Goal: Transaction & Acquisition: Purchase product/service

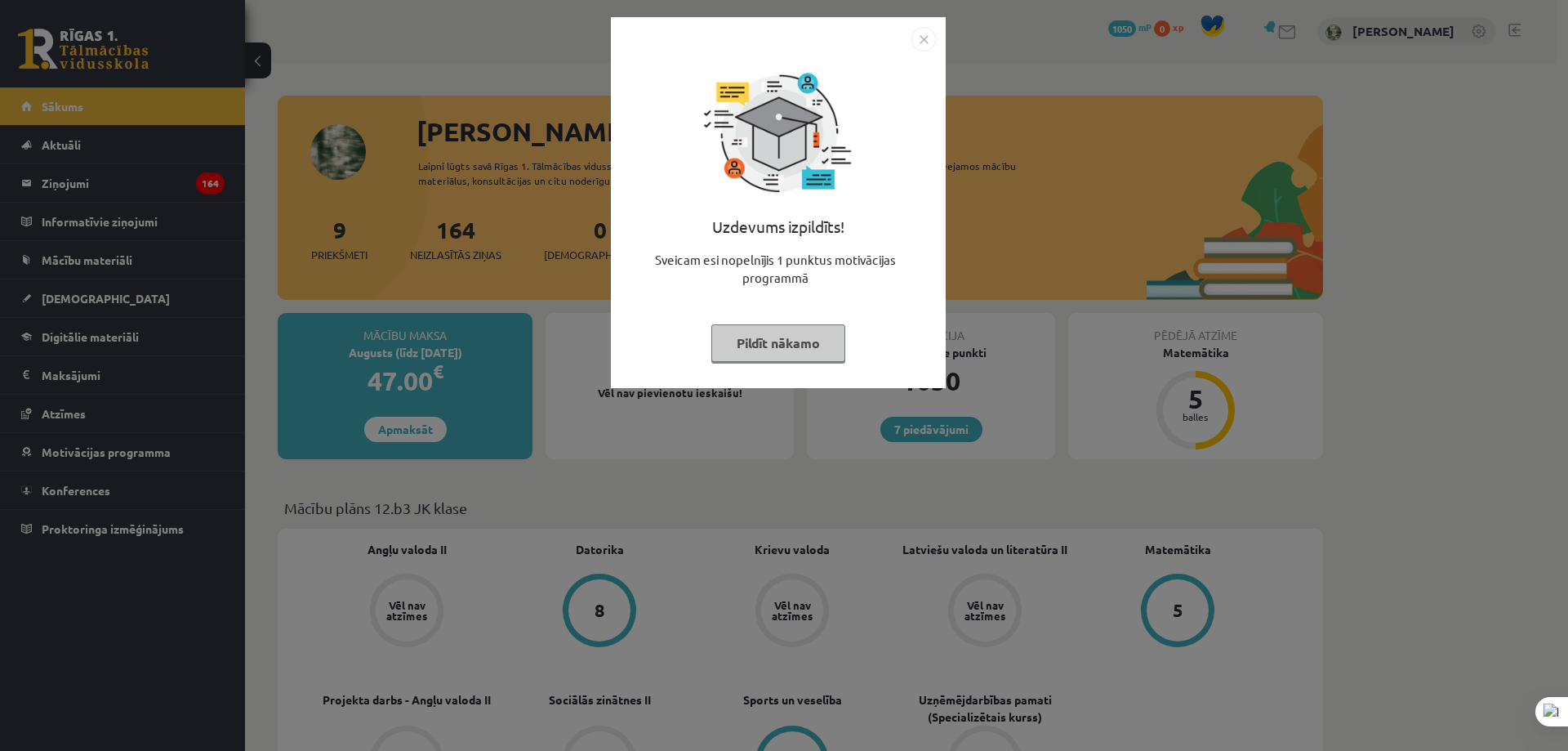
click at [792, 341] on button "Pildīt nākamo" at bounding box center [778, 343] width 134 height 38
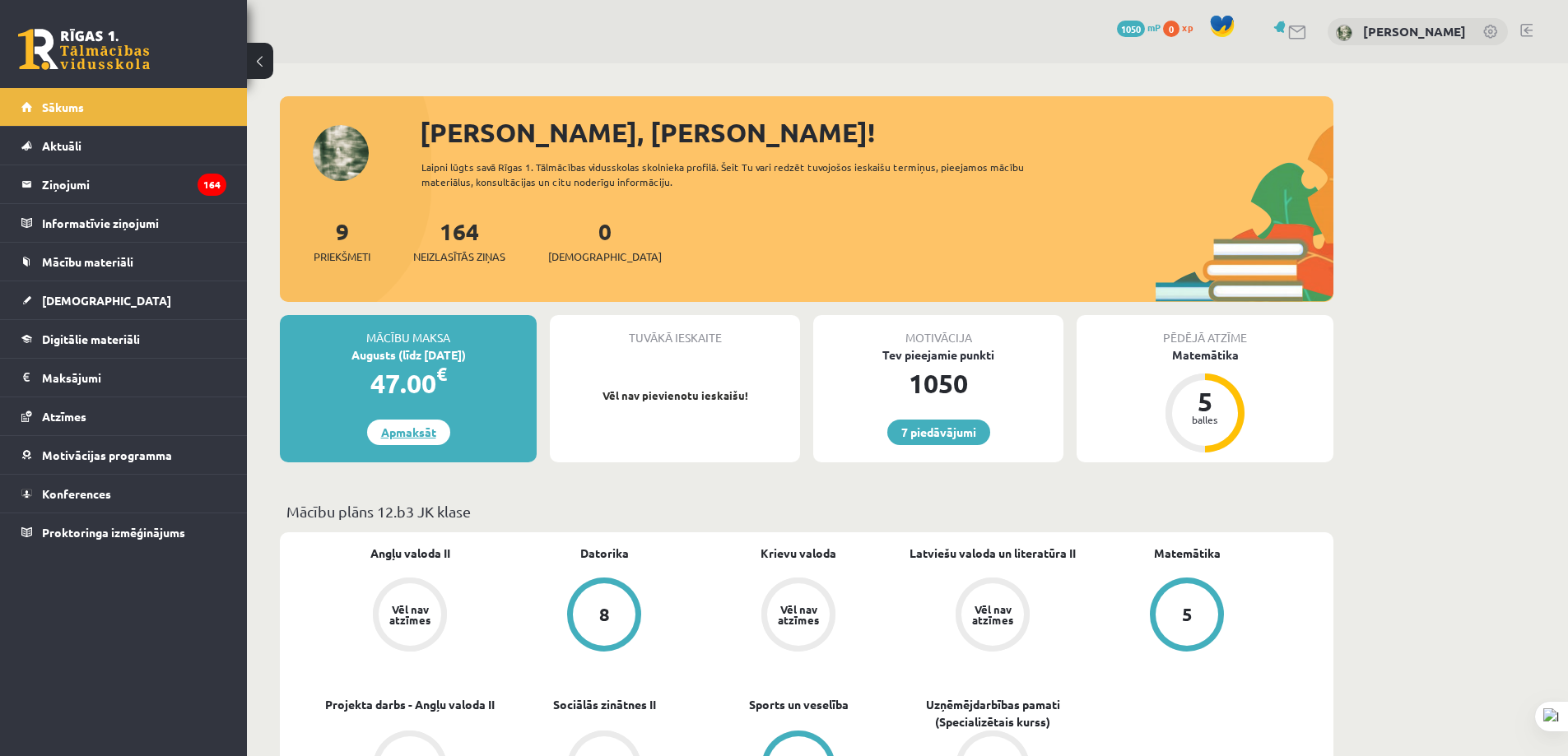
click at [413, 432] on link "Apmaksāt" at bounding box center [409, 432] width 83 height 26
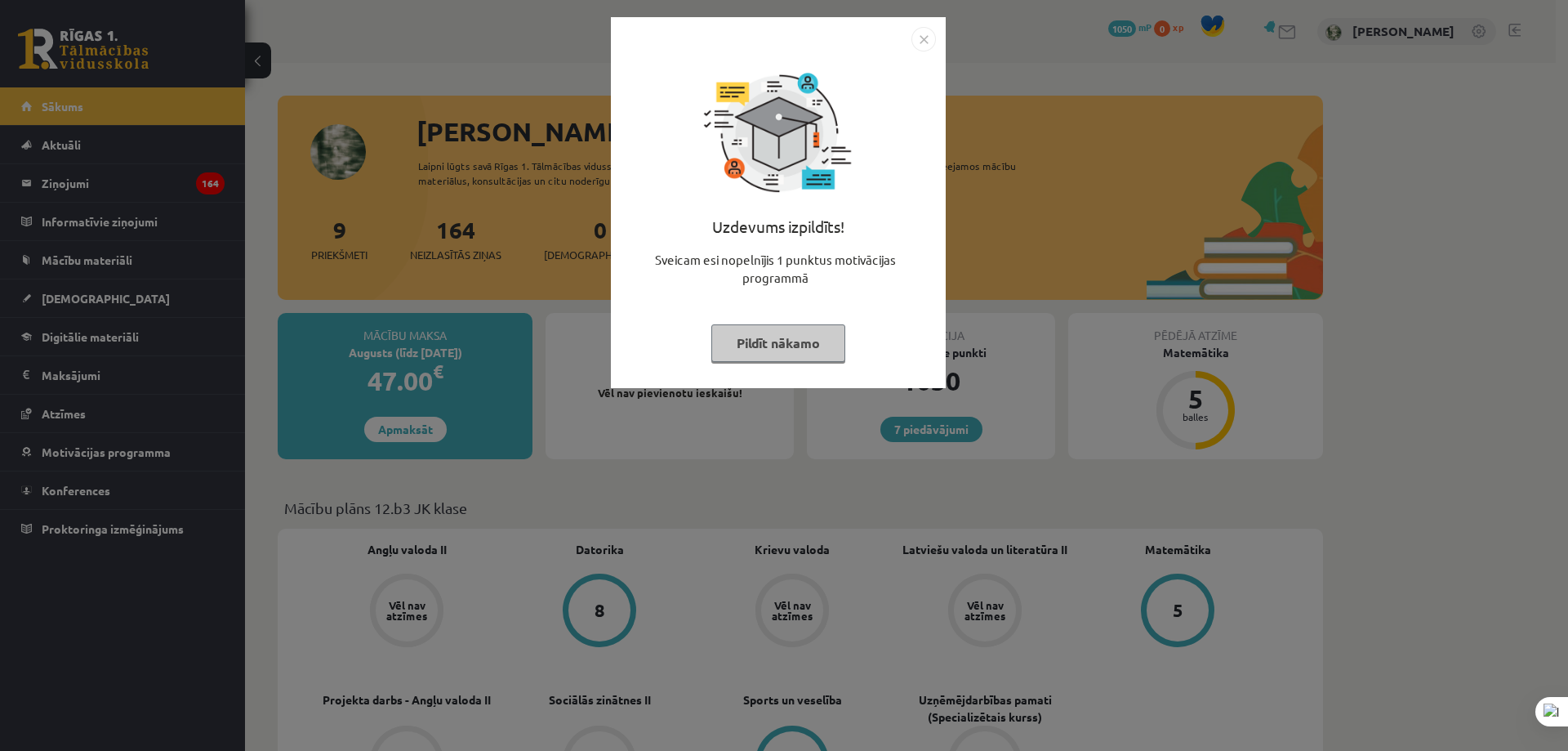
click at [785, 344] on button "Pildīt nākamo" at bounding box center [778, 343] width 134 height 38
